Goal: Navigation & Orientation: Understand site structure

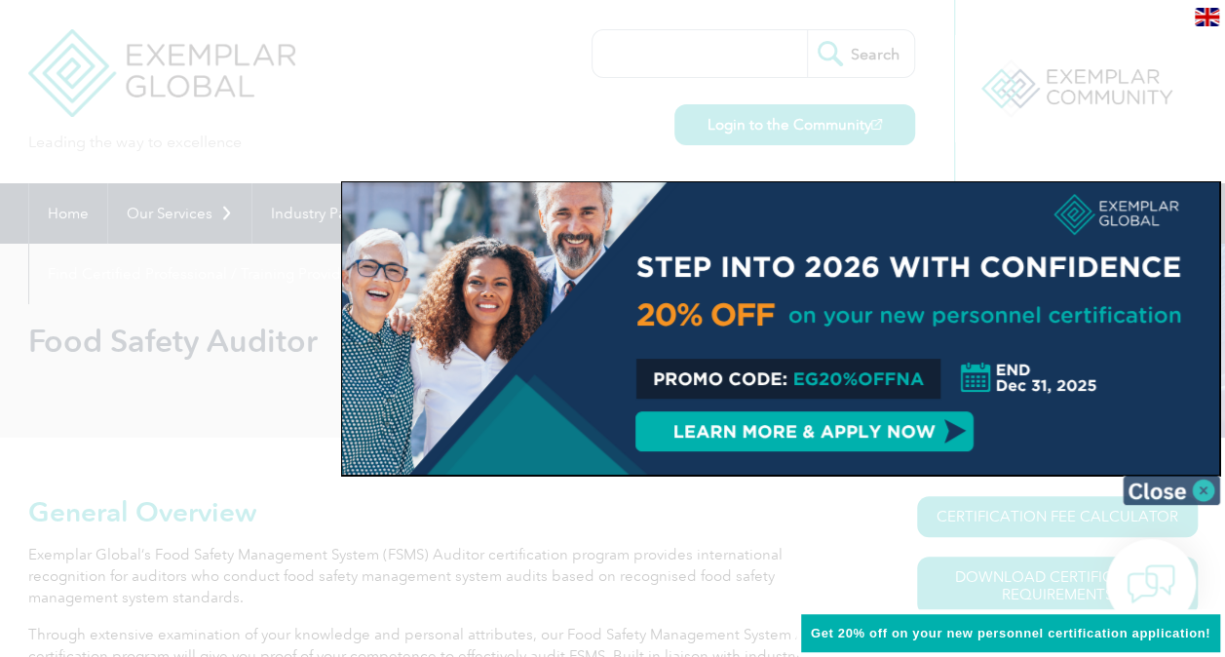
click at [1208, 489] on img at bounding box center [1171, 490] width 97 height 29
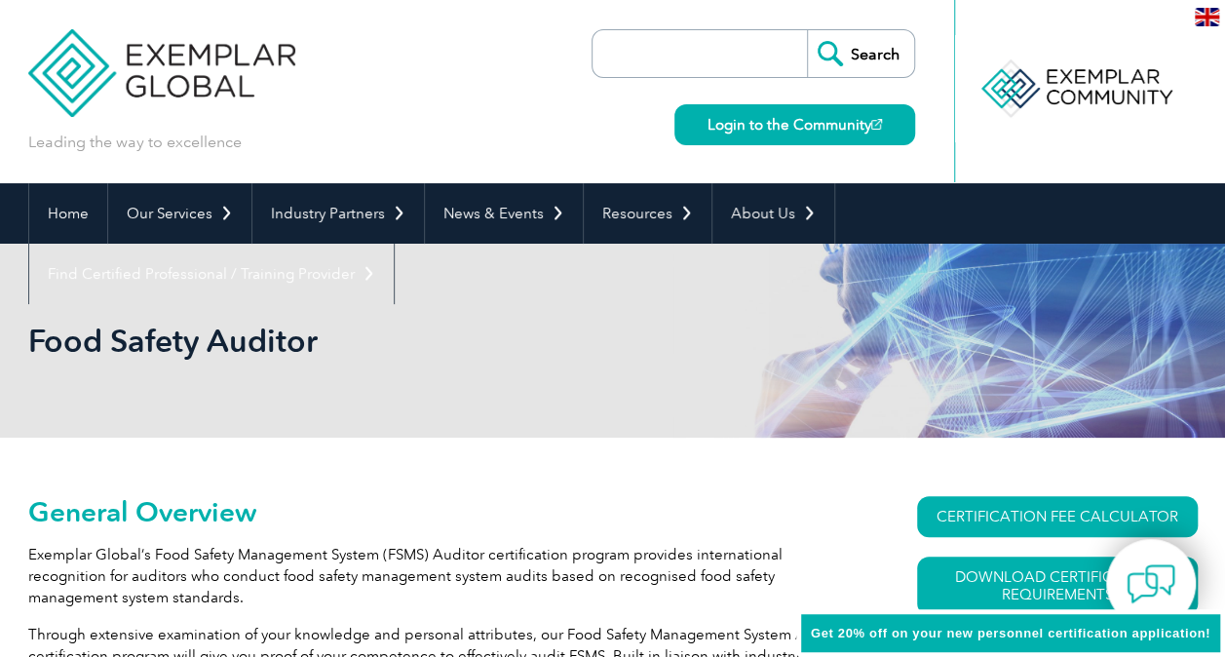
click at [1211, 14] on img at bounding box center [1207, 17] width 24 height 19
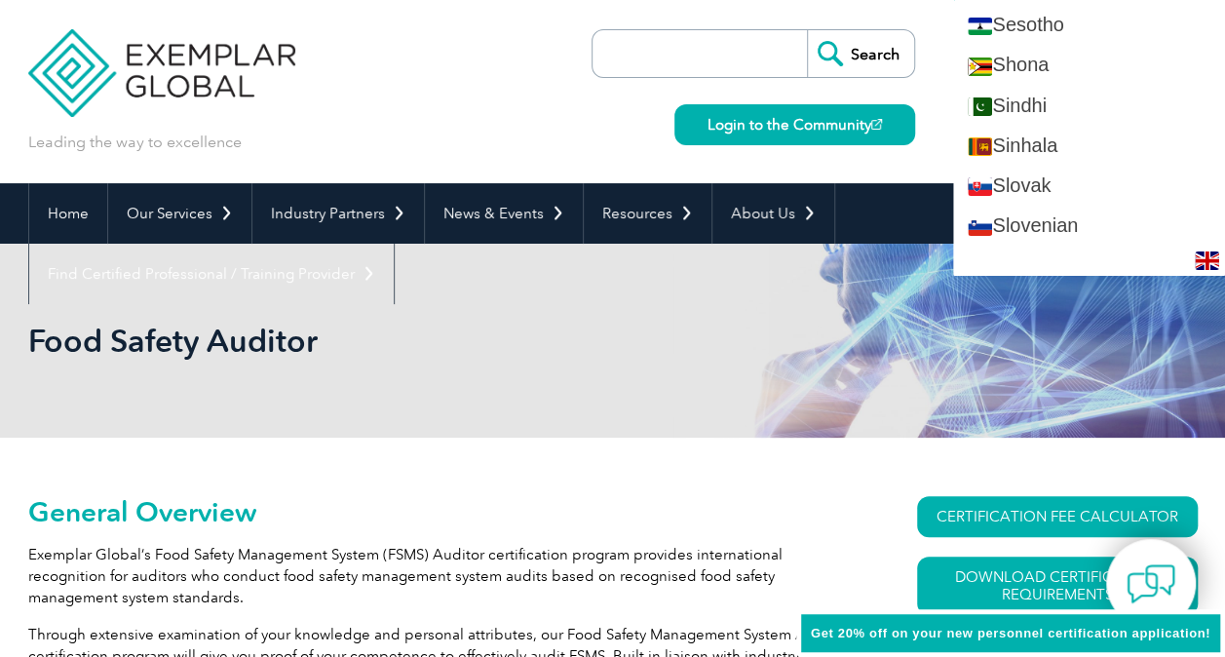
scroll to position [3217, 0]
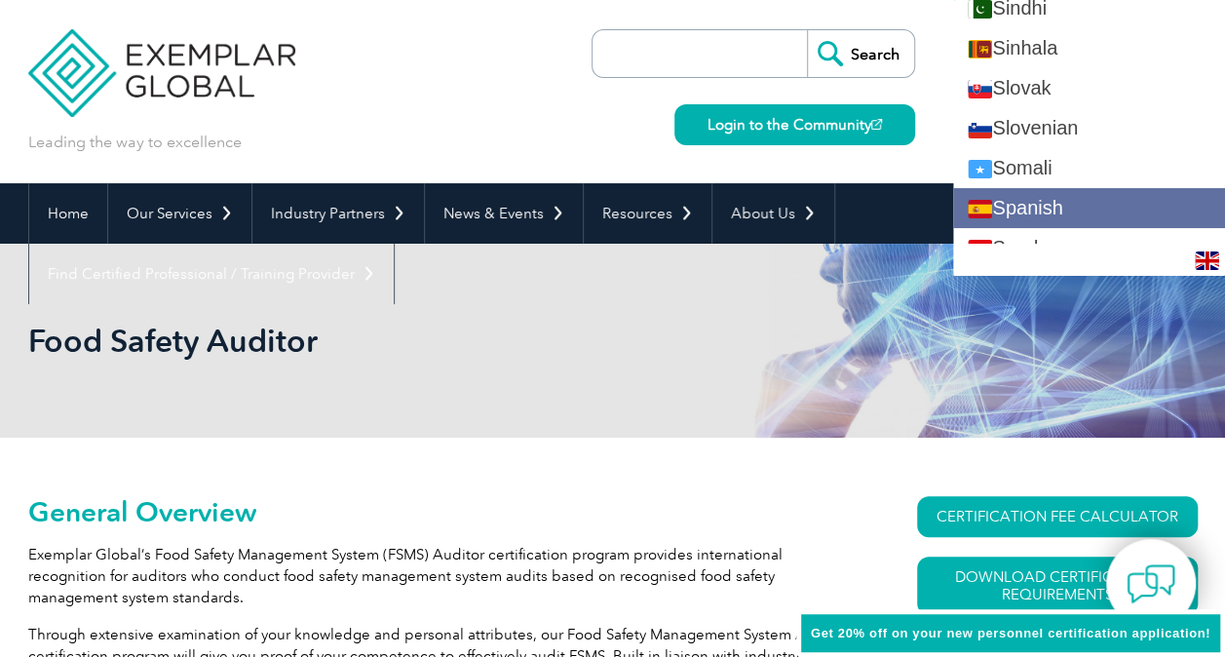
click at [1118, 188] on link "Spanish" at bounding box center [1089, 208] width 272 height 40
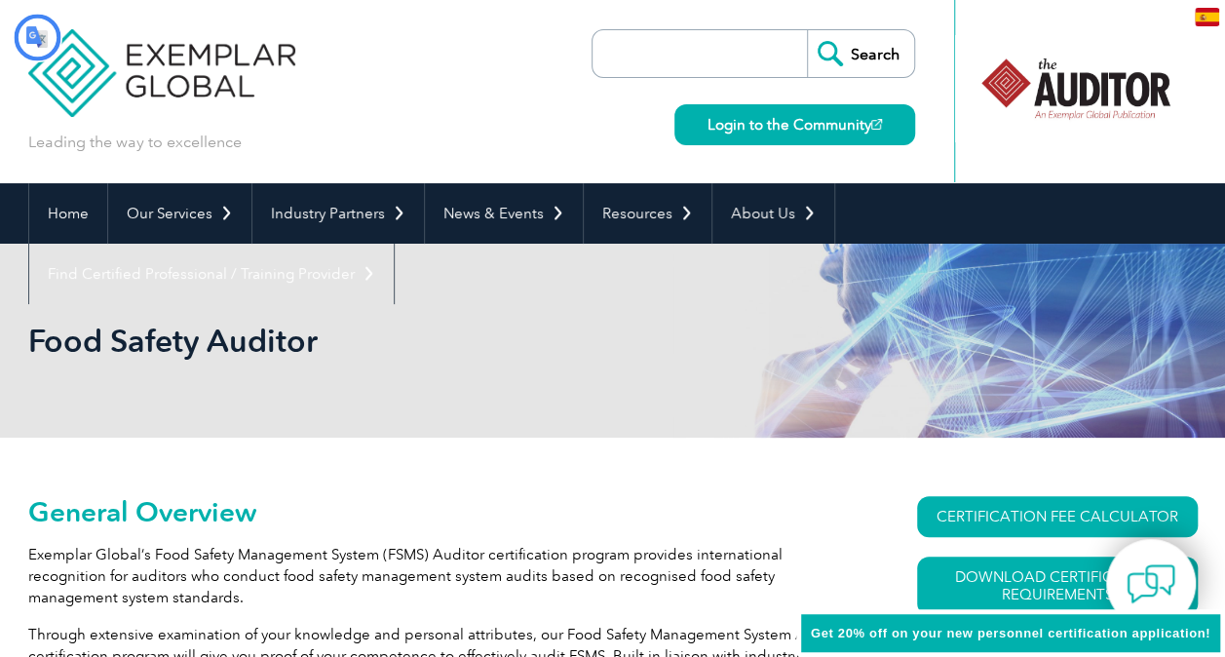
scroll to position [0, 0]
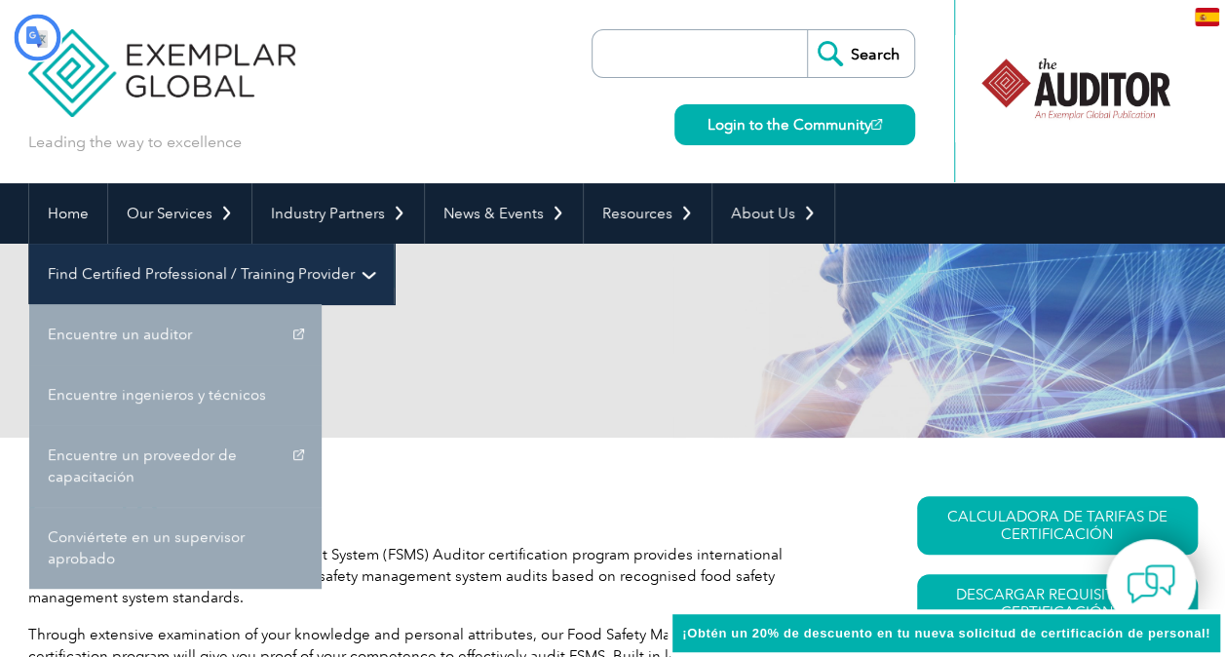
type input "Buscar"
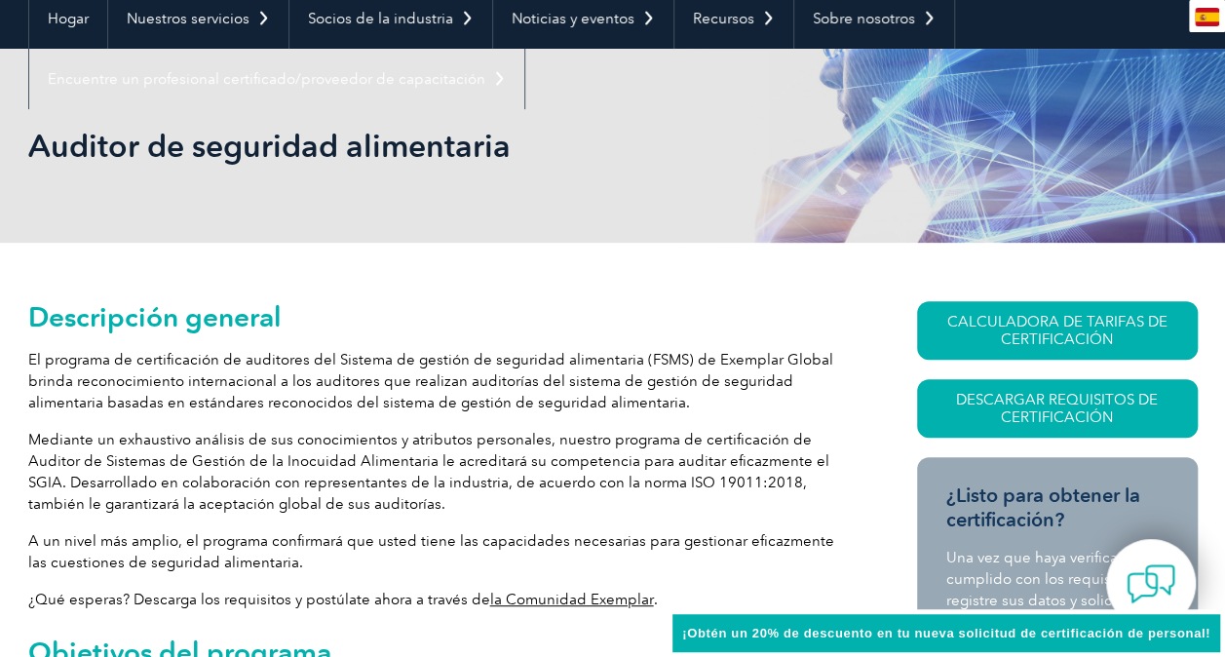
scroll to position [97, 0]
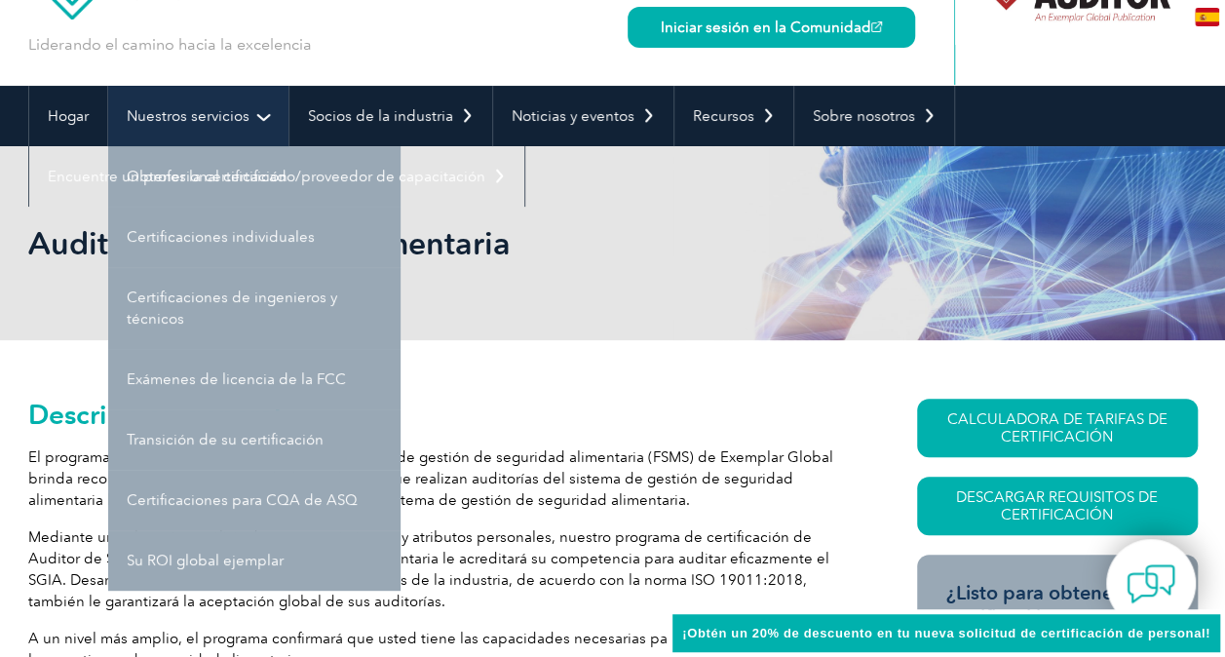
click at [247, 114] on link "Nuestros servicios" at bounding box center [198, 116] width 180 height 60
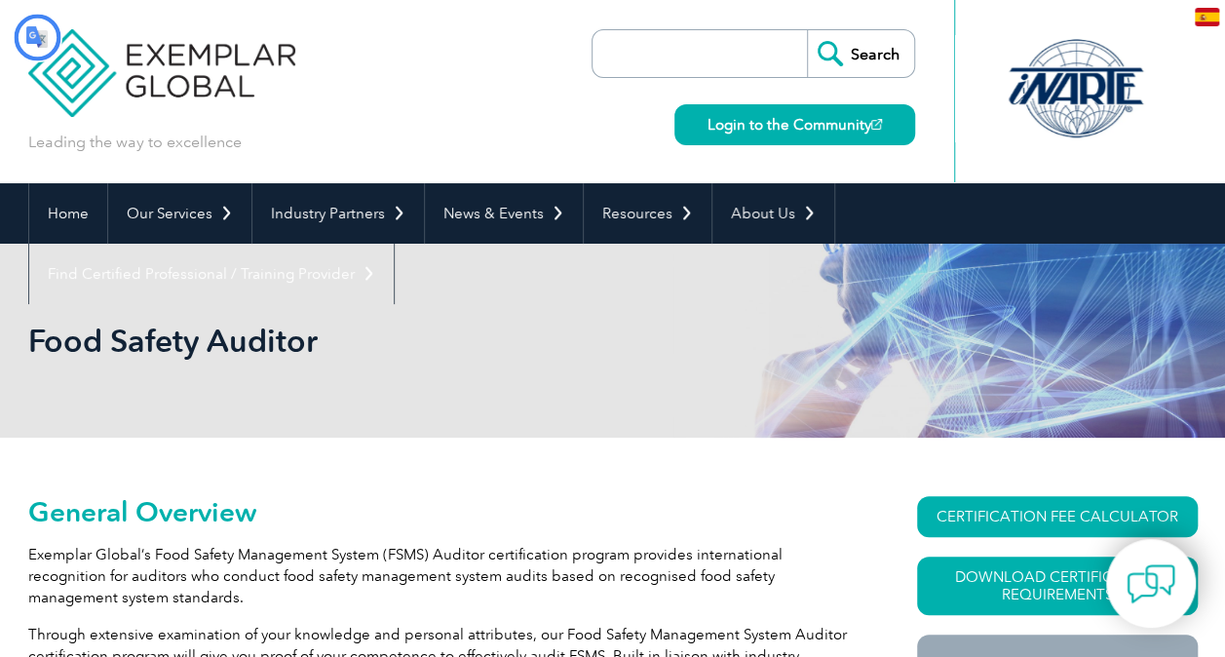
type input "Buscar"
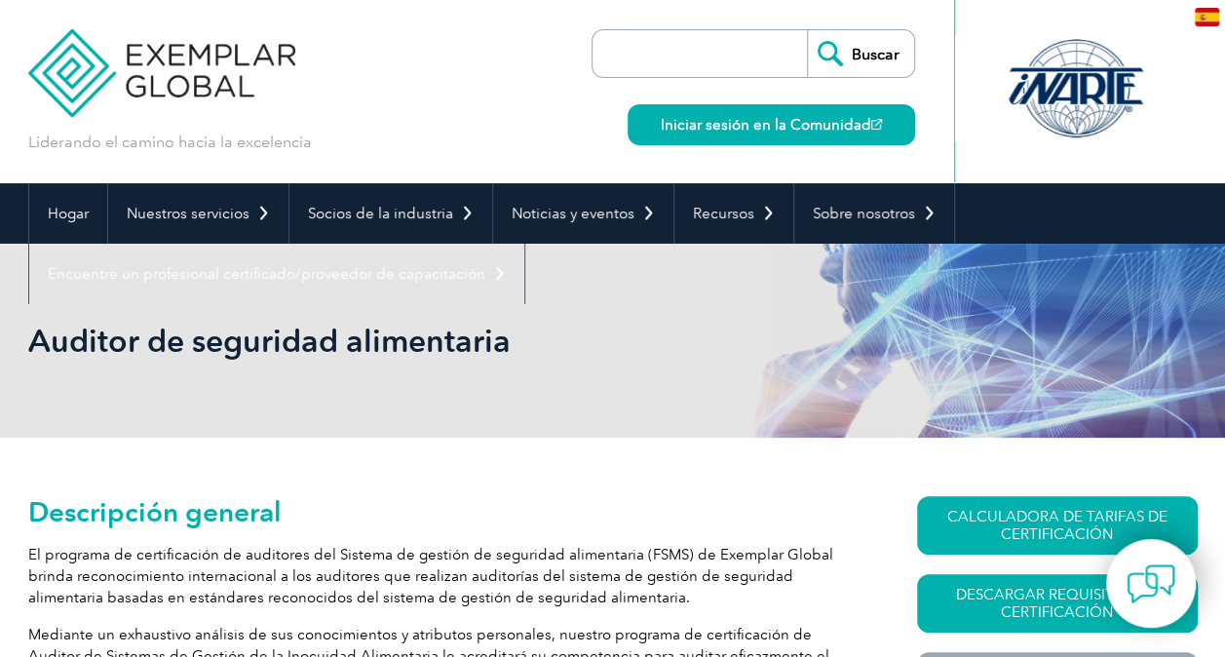
click at [1203, 19] on img at bounding box center [1207, 17] width 24 height 19
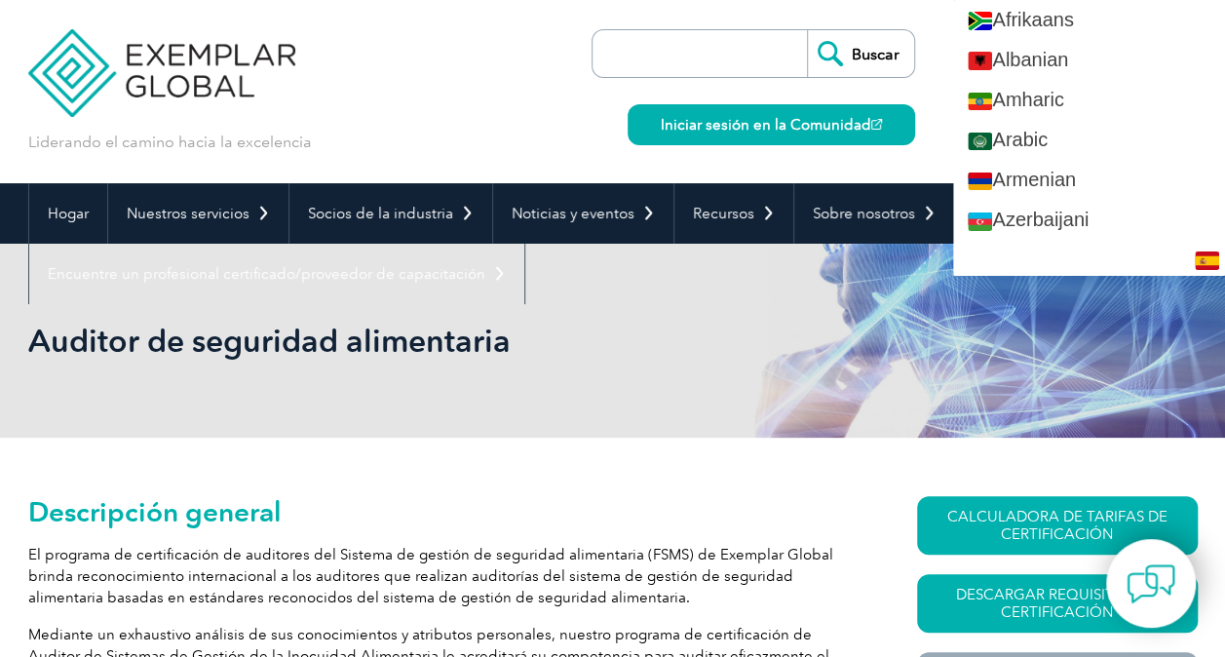
click at [446, 62] on div "Liderando el camino hacia la excelencia" at bounding box center [613, 91] width 1170 height 183
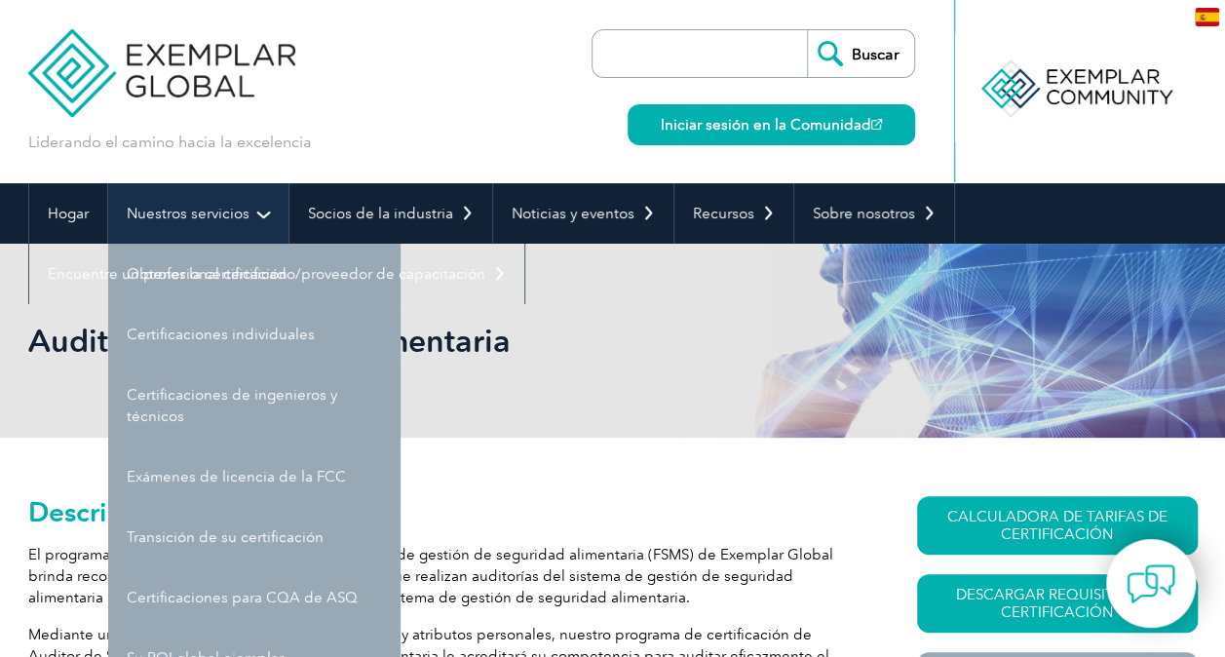
click at [263, 222] on link "Nuestros servicios" at bounding box center [198, 213] width 180 height 60
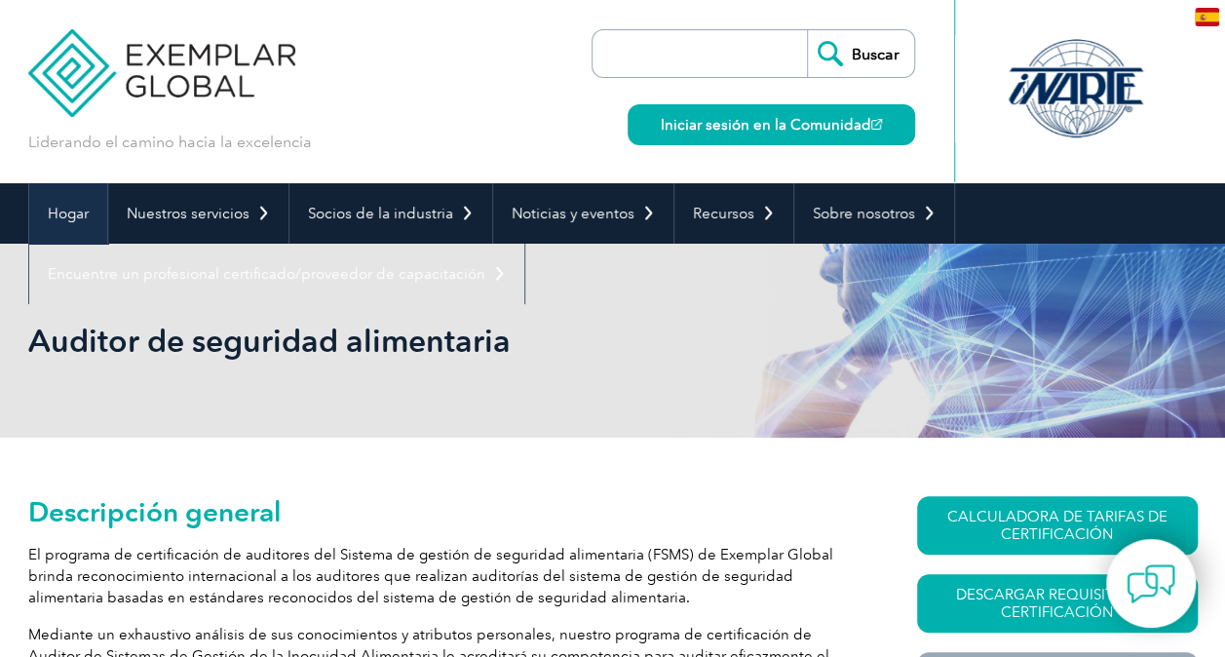
click at [80, 211] on font "Hogar" at bounding box center [68, 214] width 41 height 18
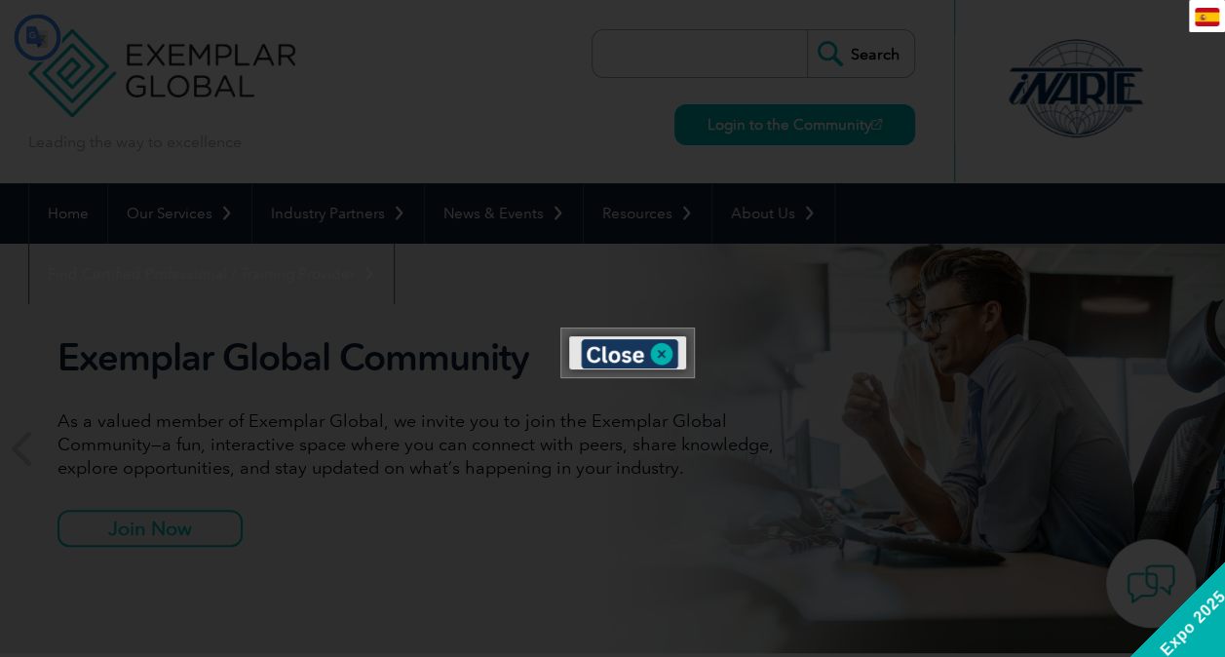
type input "Buscar"
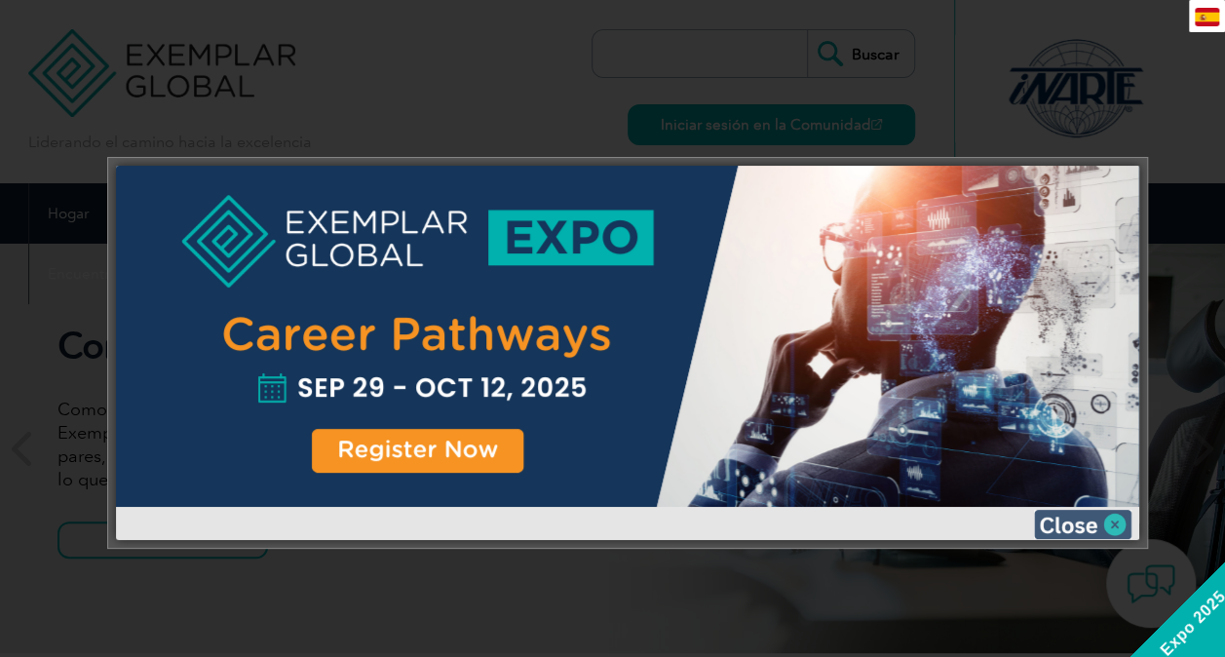
click at [1100, 523] on img at bounding box center [1082, 524] width 97 height 29
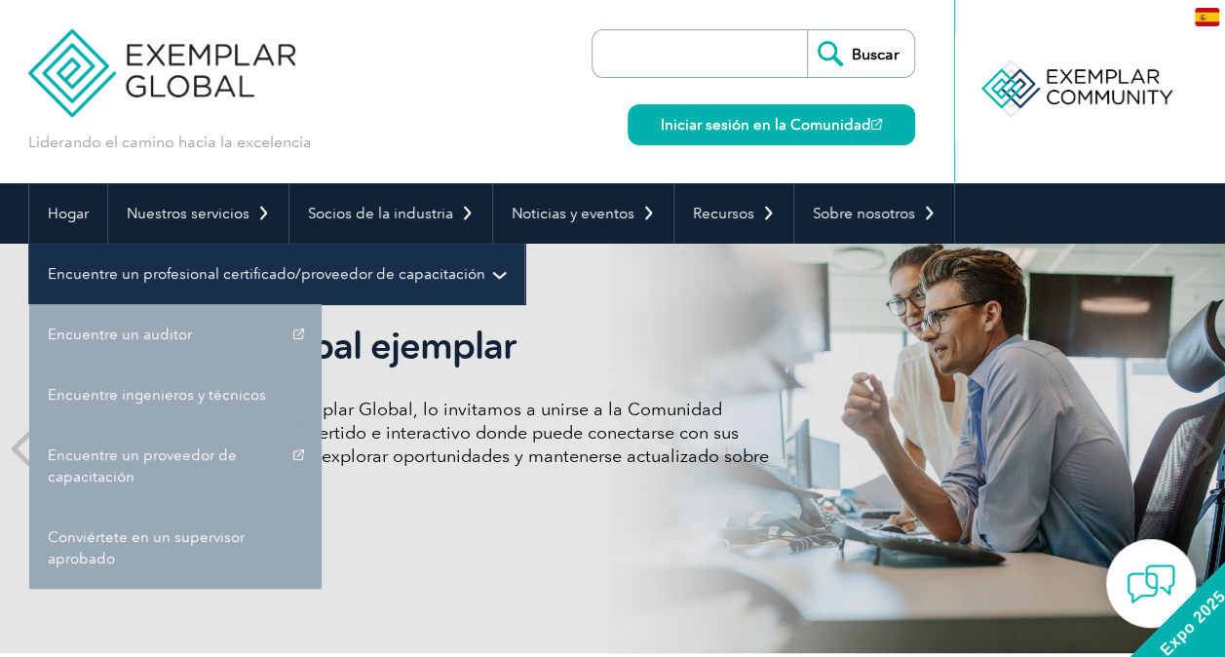
click at [495, 270] on link "Encuentre un profesional certificado/proveedor de capacitación" at bounding box center [276, 274] width 495 height 60
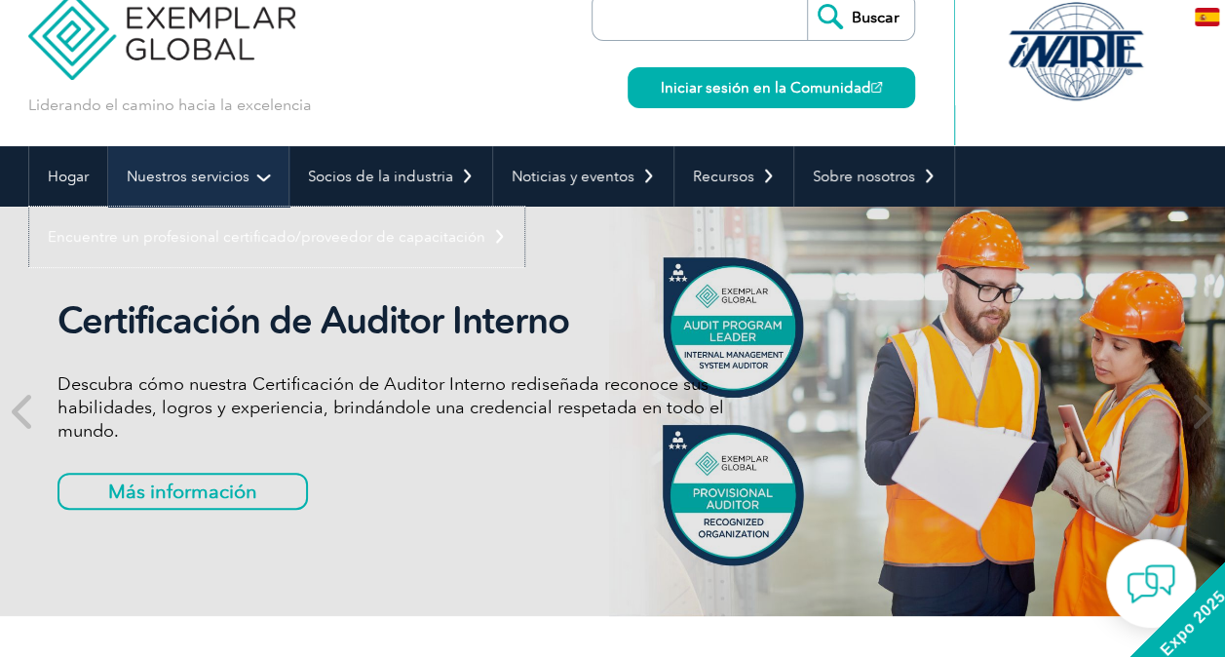
scroll to position [39, 0]
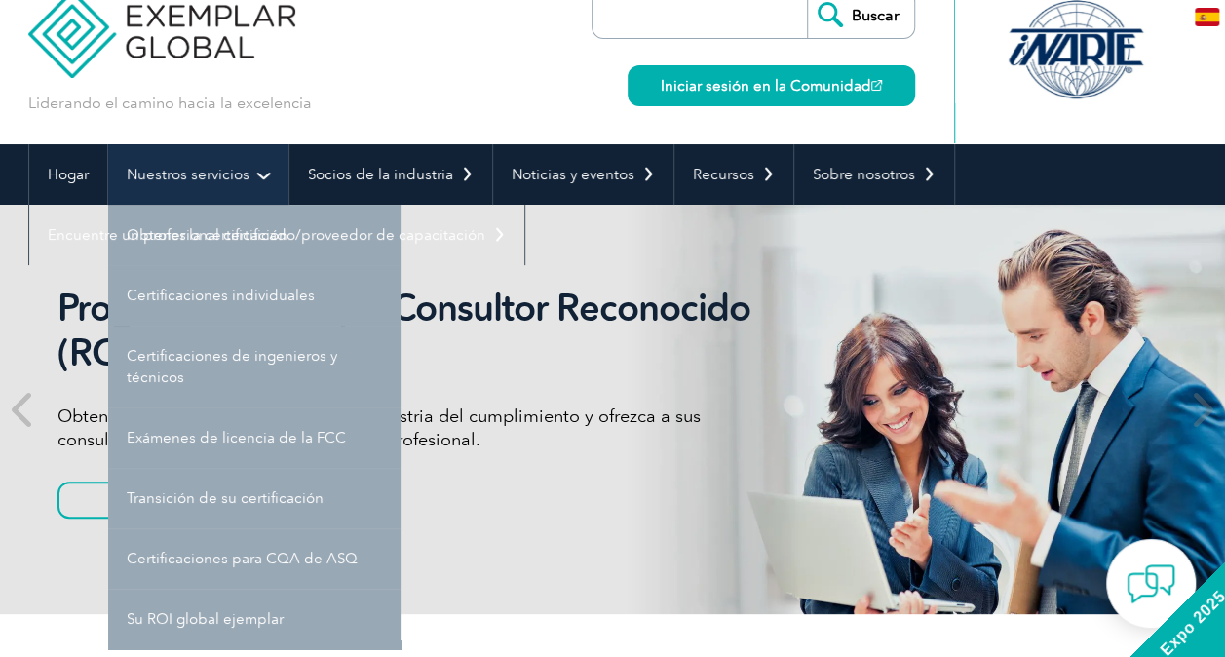
click at [193, 172] on font "Nuestros servicios" at bounding box center [188, 175] width 123 height 18
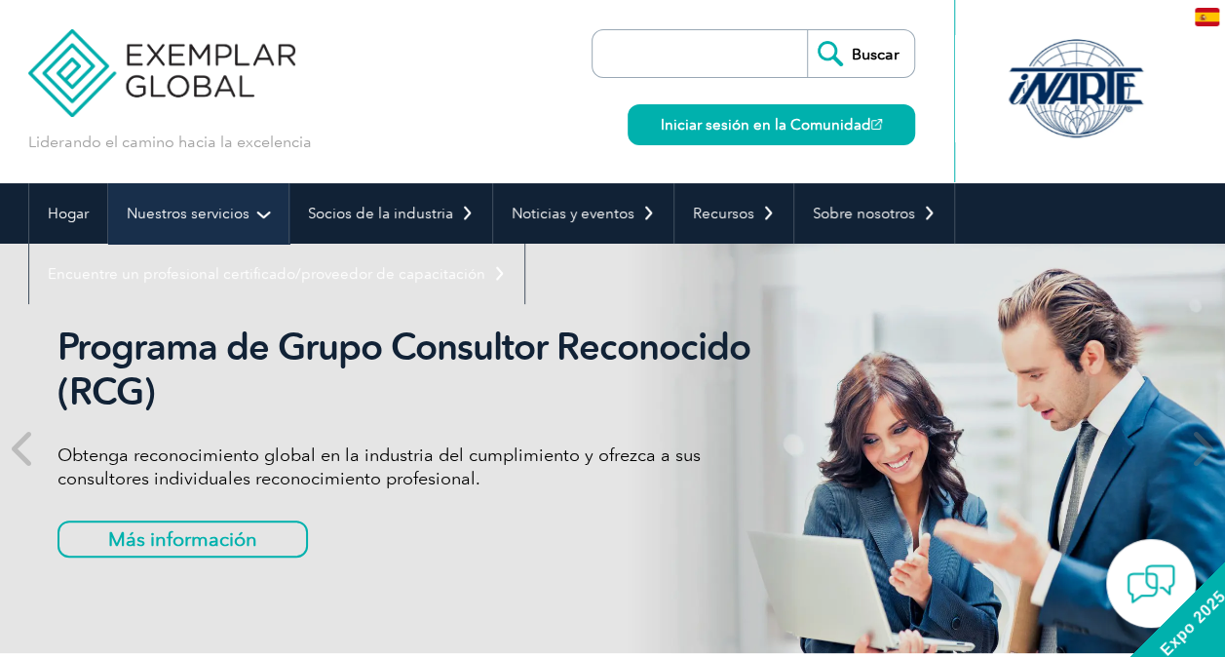
scroll to position [0, 0]
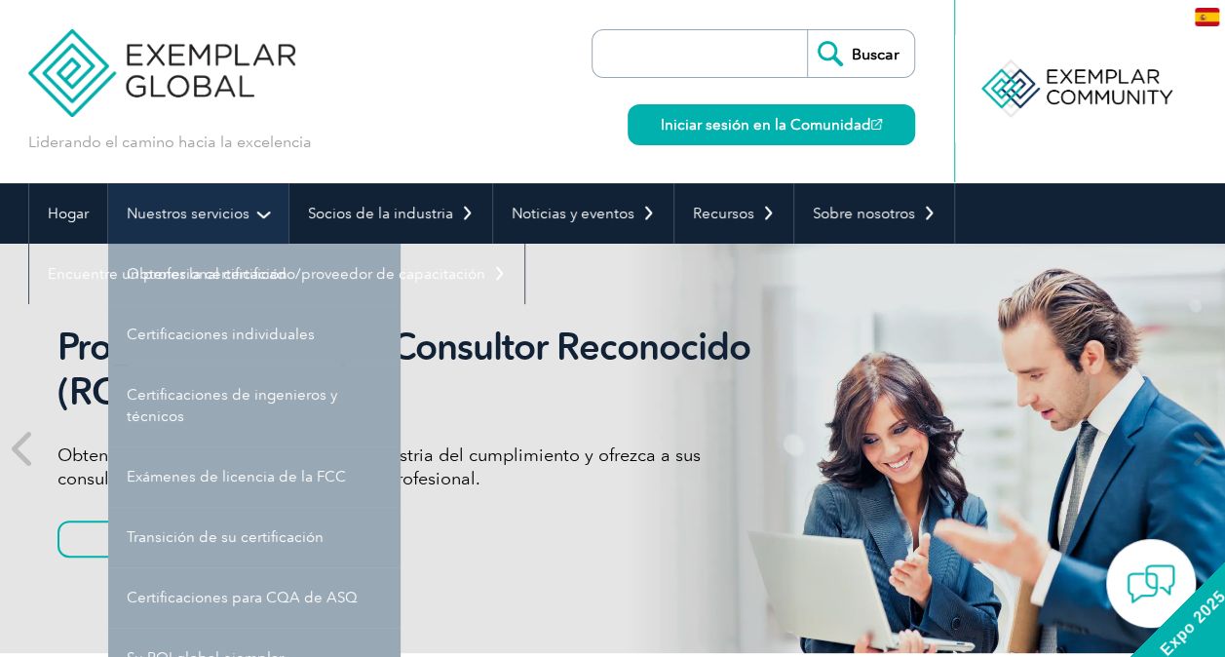
click at [175, 203] on link "Nuestros servicios" at bounding box center [198, 213] width 180 height 60
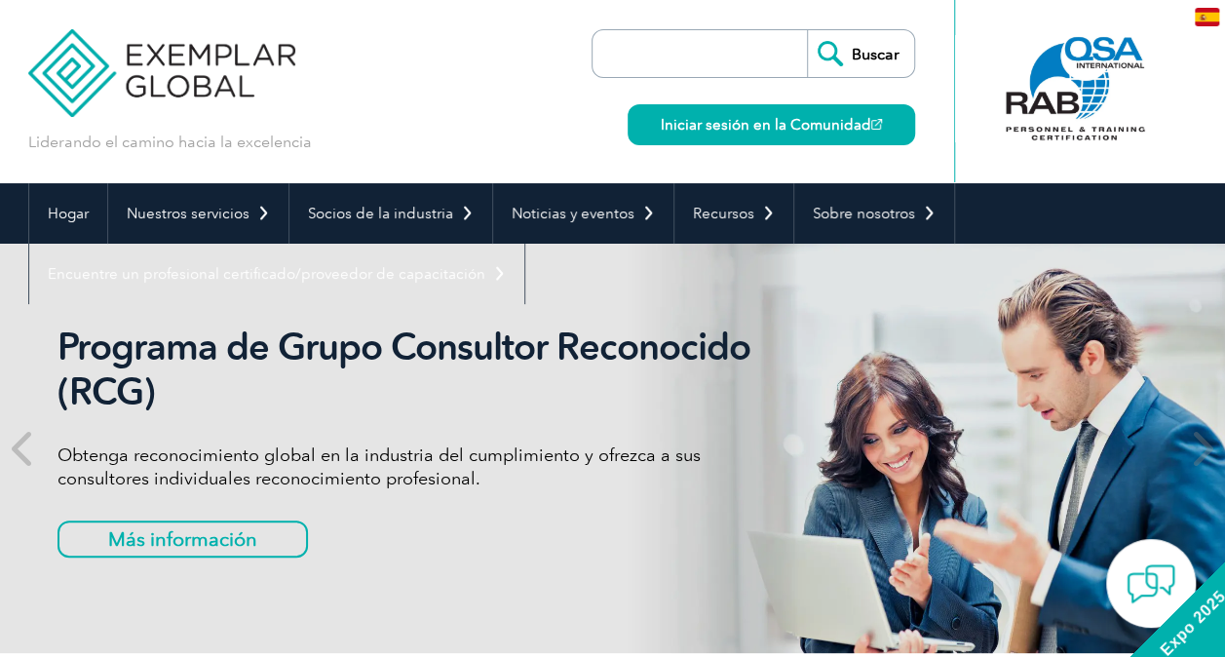
click at [59, 62] on img at bounding box center [162, 58] width 268 height 117
